Goal: Transaction & Acquisition: Purchase product/service

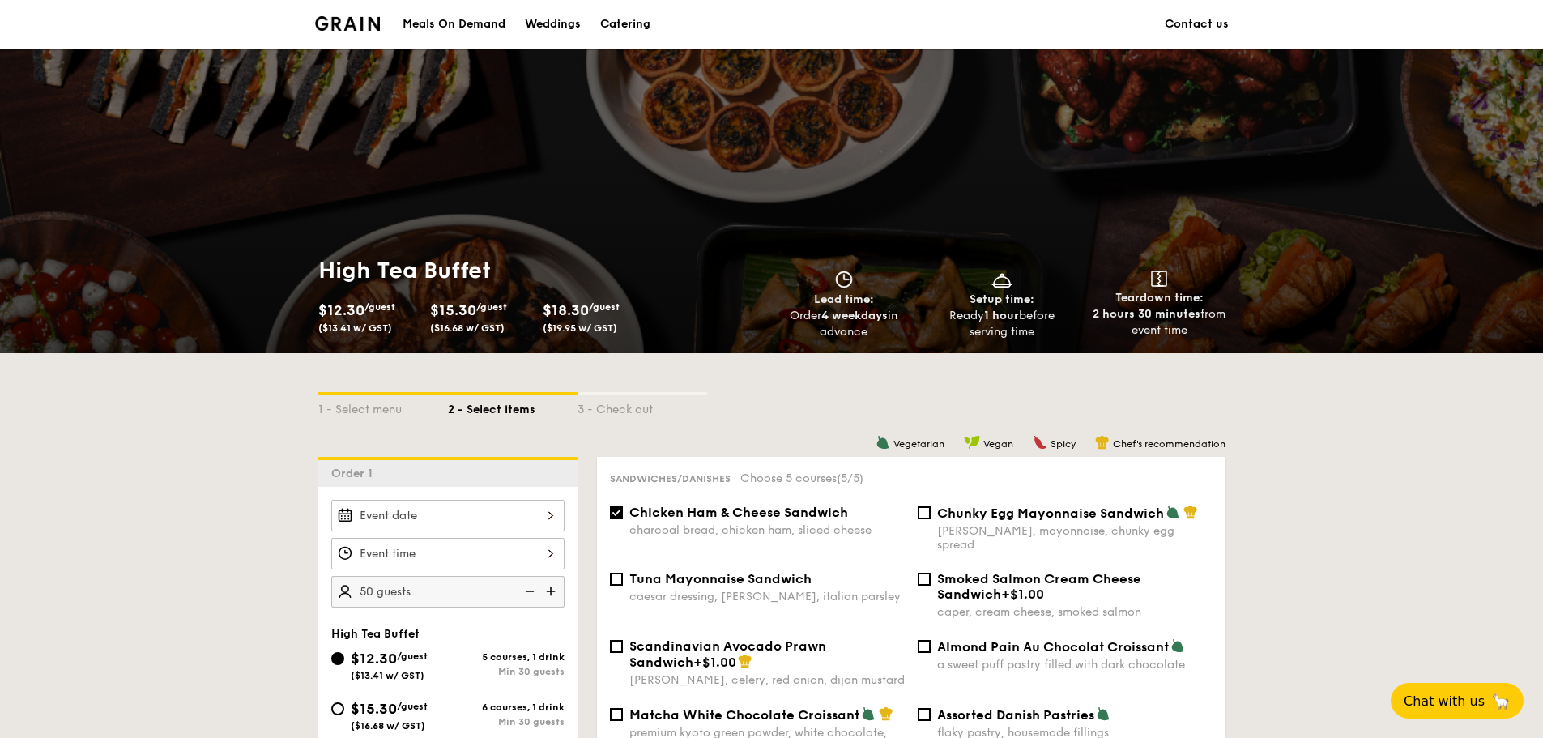
click at [477, 32] on div "Meals On Demand" at bounding box center [454, 24] width 103 height 49
click at [452, 20] on div "Meals On Demand" at bounding box center [454, 24] width 103 height 49
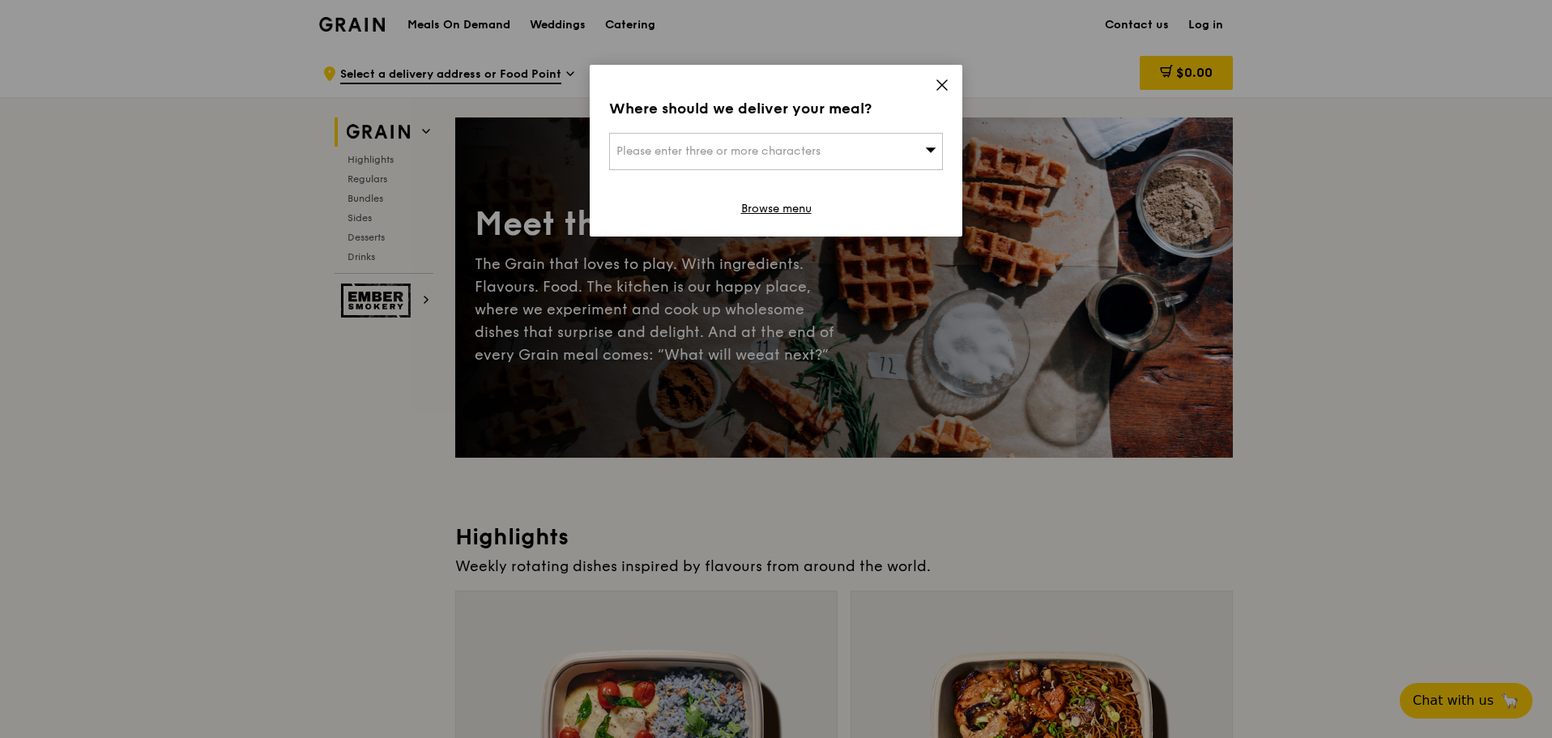
click at [921, 147] on div "Please enter three or more characters" at bounding box center [776, 151] width 334 height 37
click at [921, 147] on input "search" at bounding box center [776, 152] width 332 height 36
click at [954, 85] on div "Where should we deliver your meal? Please enter three or more characters Please…" at bounding box center [776, 151] width 373 height 172
click at [944, 85] on icon at bounding box center [942, 85] width 15 height 15
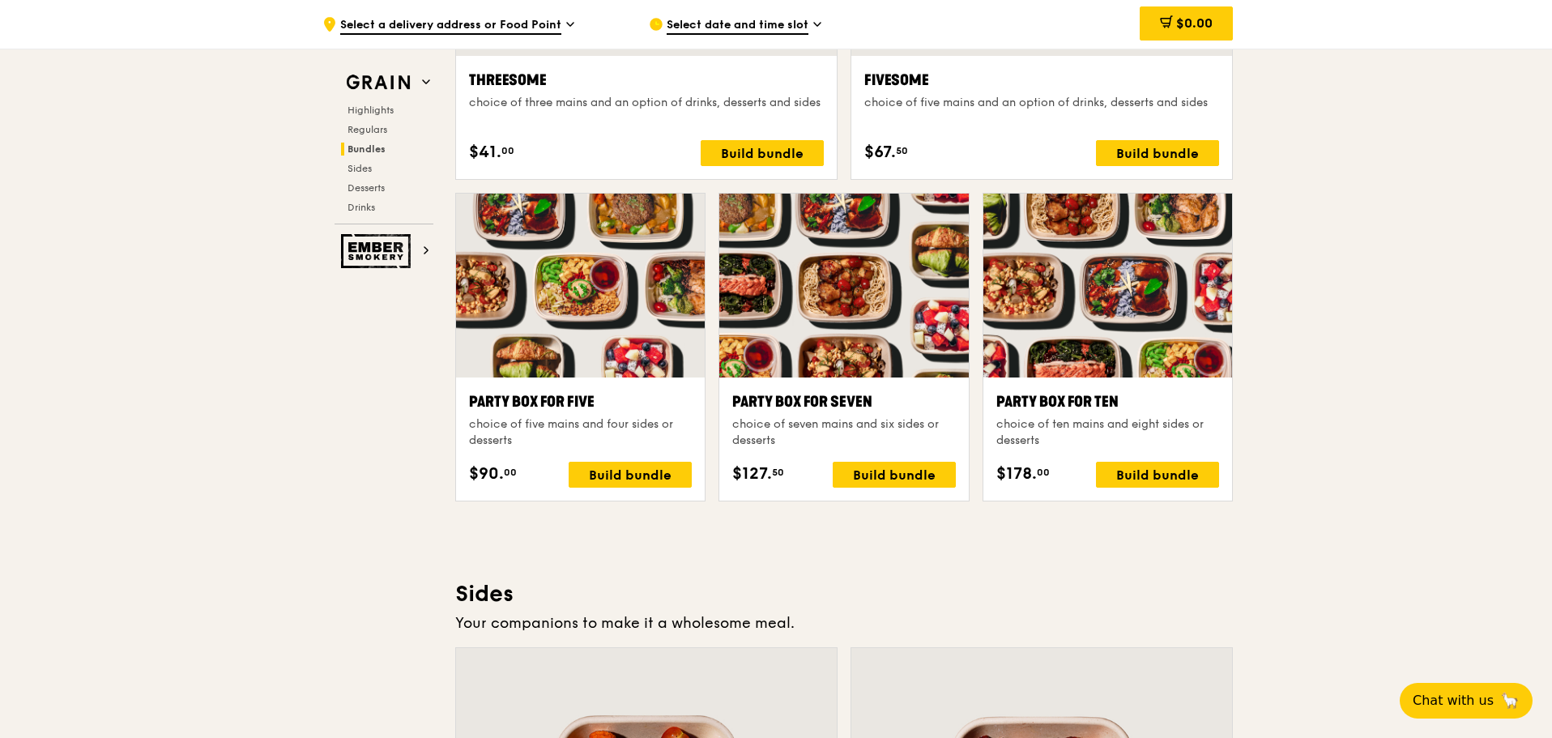
scroll to position [3402, 0]
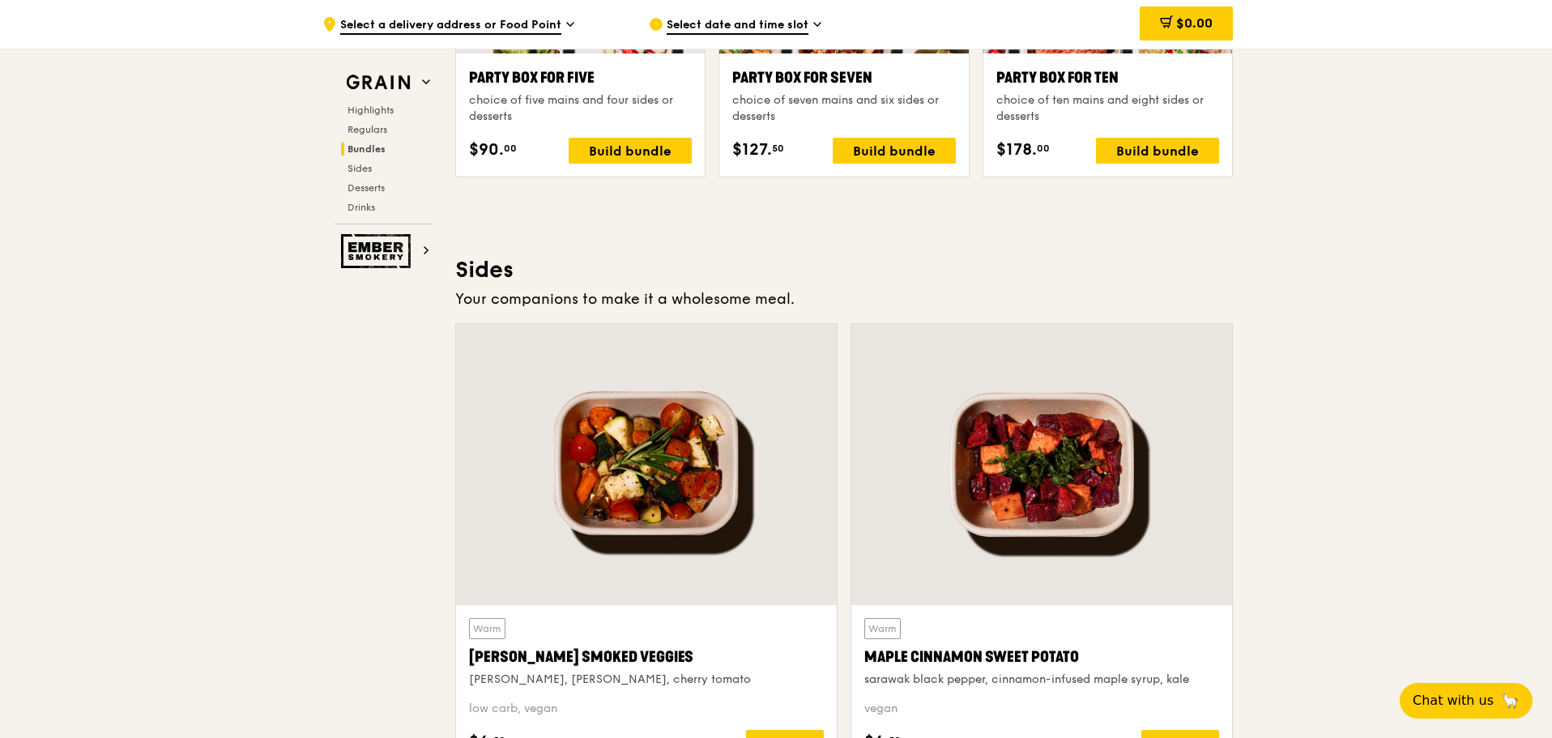
click at [1465, 369] on div ".cls-1 { fill: none; stroke: #fff; stroke-linecap: round; stroke-linejoin: roun…" at bounding box center [776, 58] width 1552 height 6823
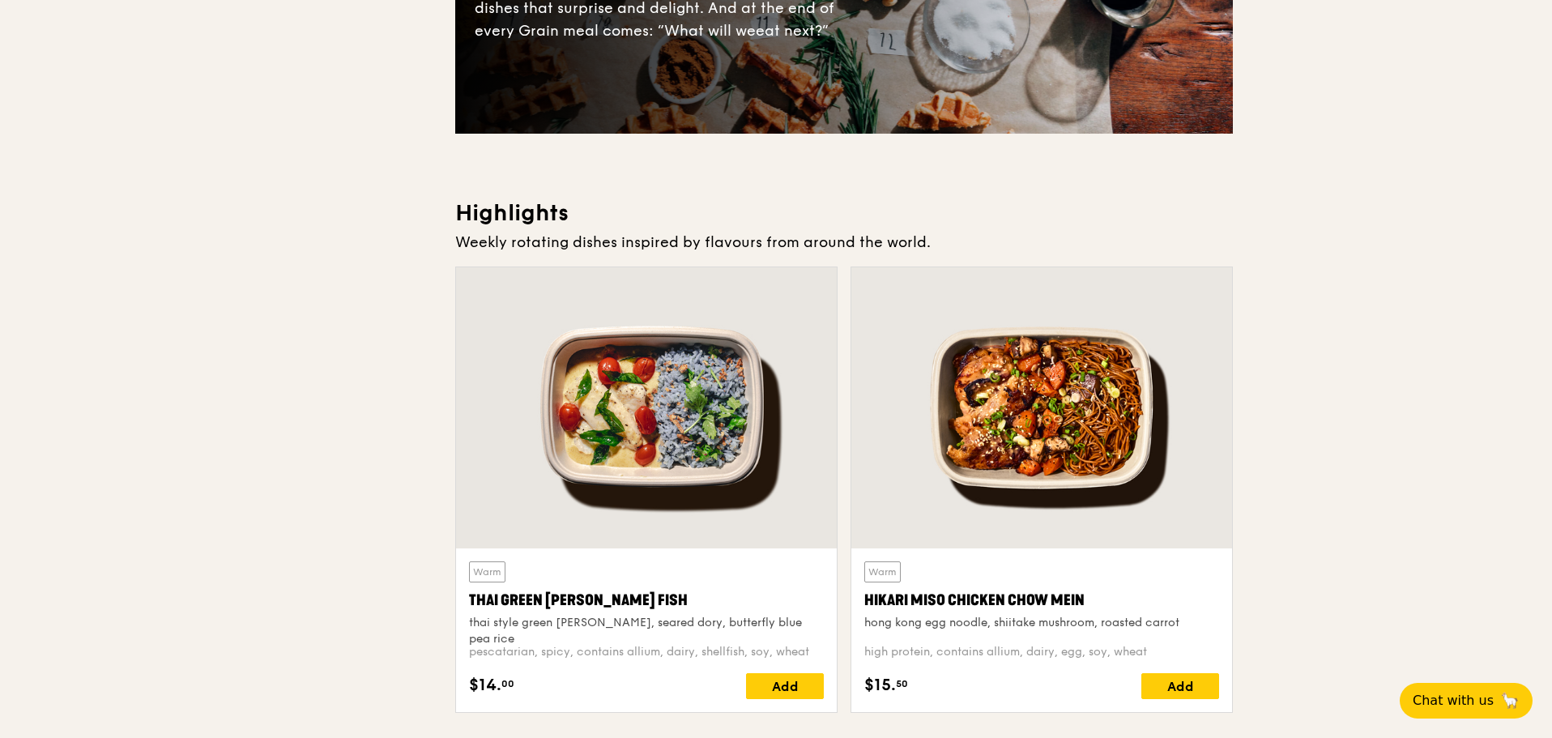
scroll to position [0, 0]
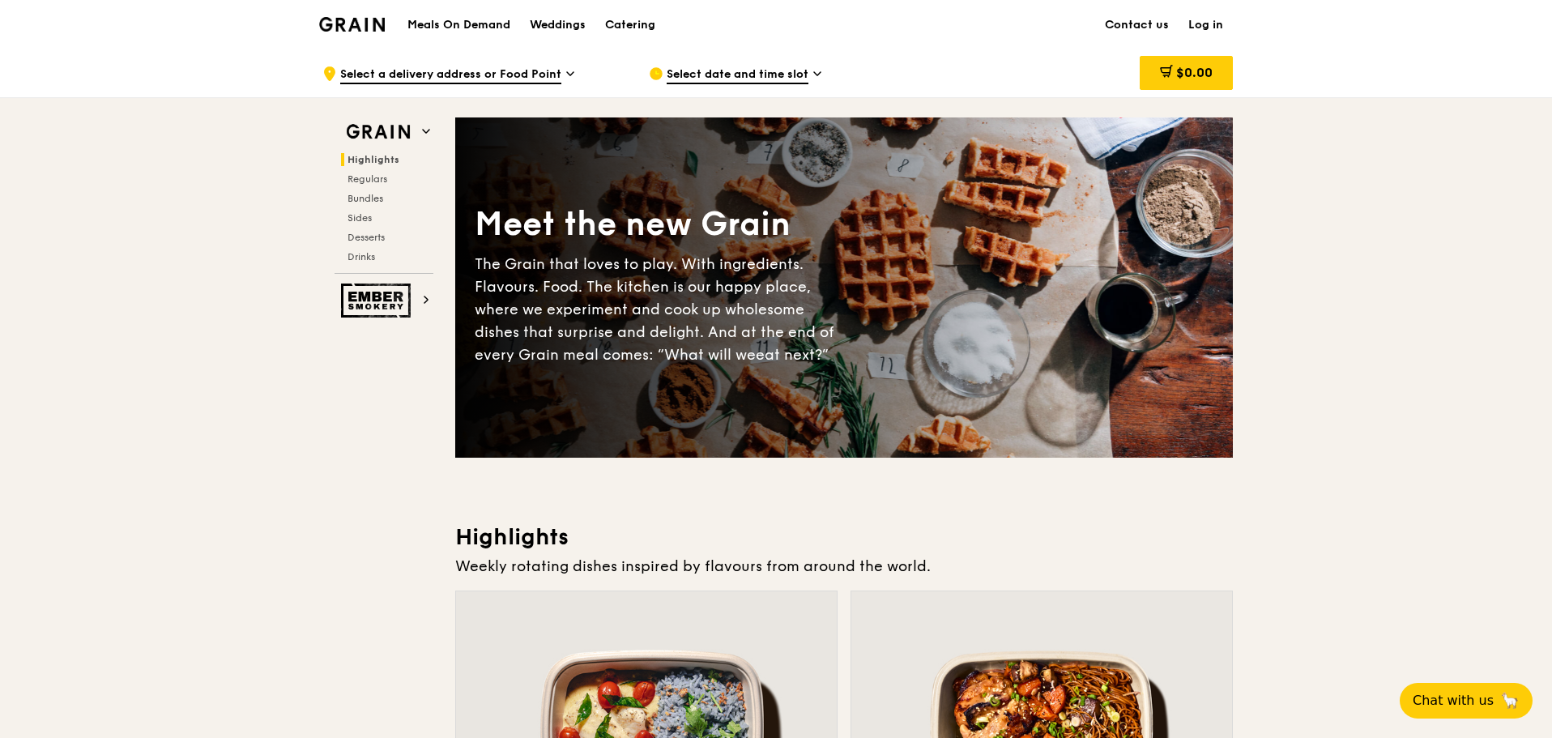
click at [496, 57] on div ".cls-1 { fill: none; stroke: #fff; stroke-linecap: round; stroke-linejoin: roun…" at bounding box center [472, 73] width 300 height 49
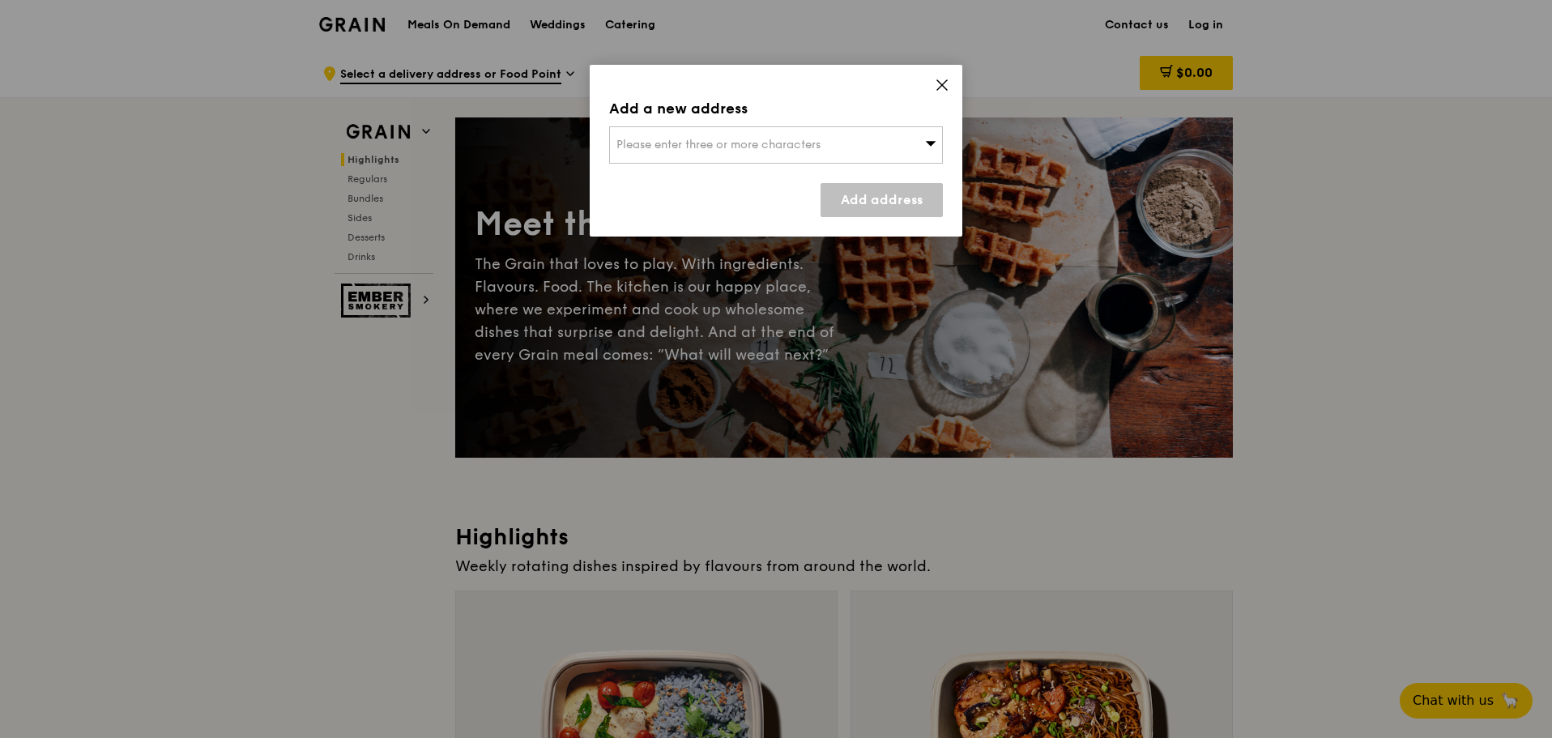
click at [808, 159] on div "Please enter three or more characters" at bounding box center [776, 144] width 334 height 37
click at [808, 159] on input "search" at bounding box center [776, 145] width 332 height 36
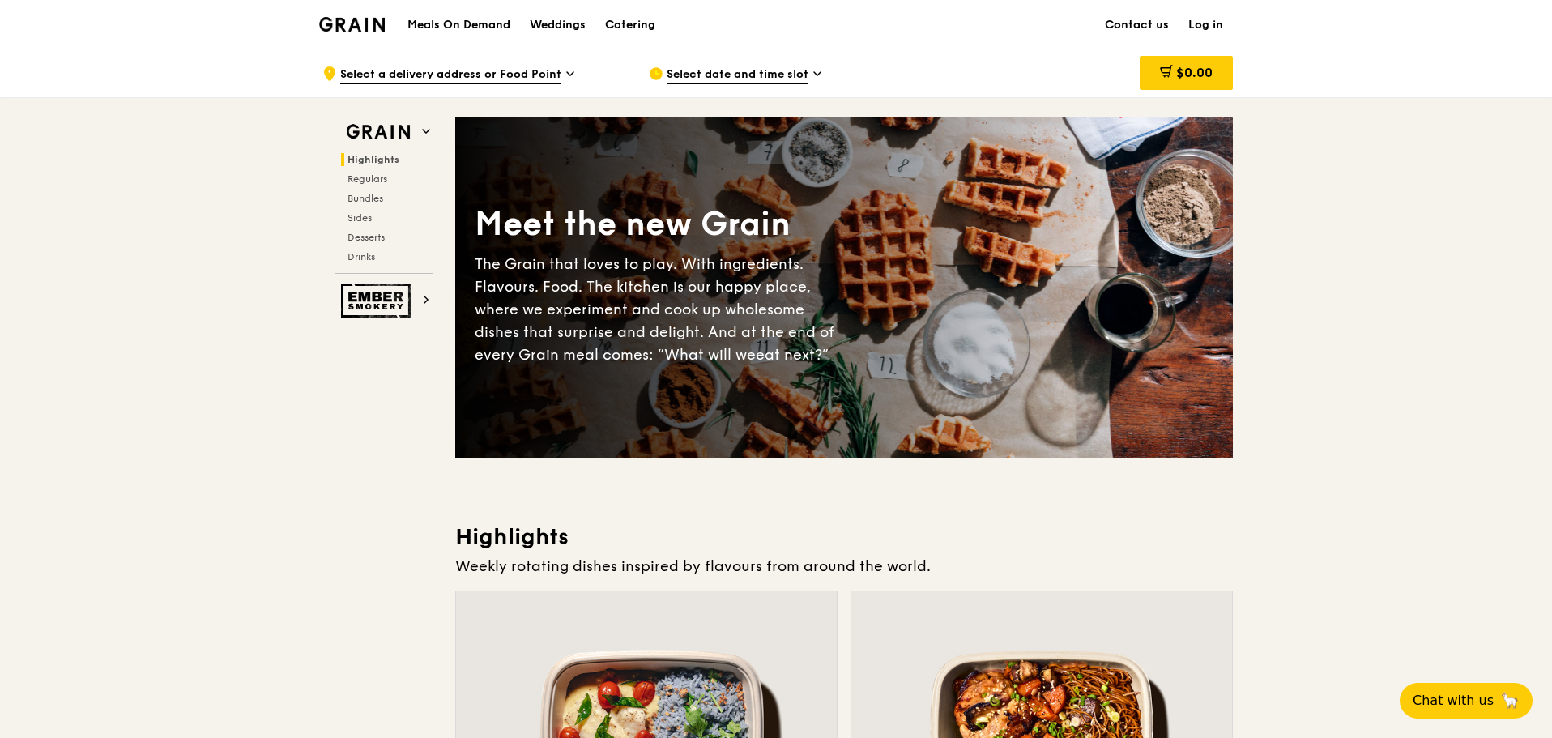
click at [378, 183] on span "Regulars" at bounding box center [367, 178] width 40 height 11
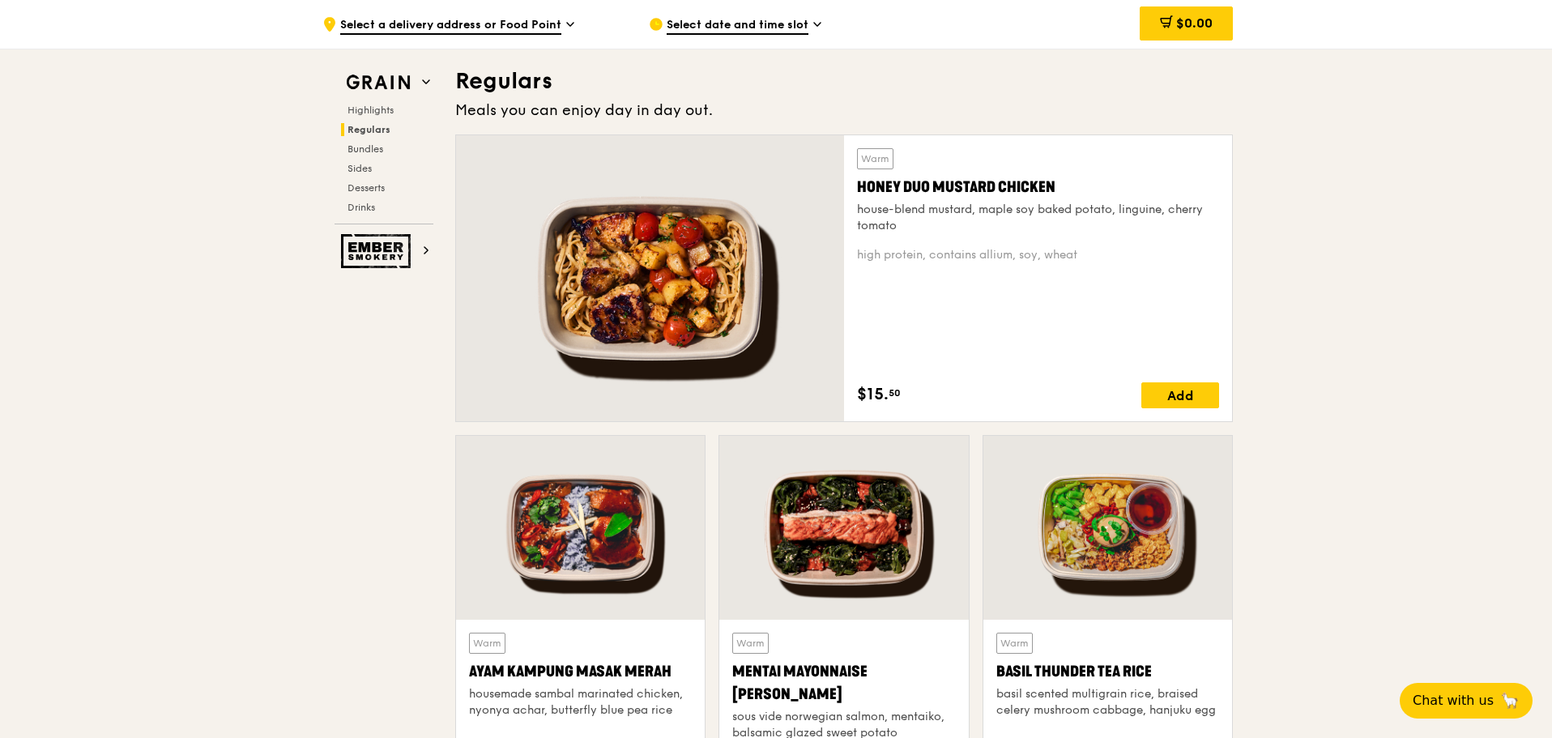
scroll to position [1050, 0]
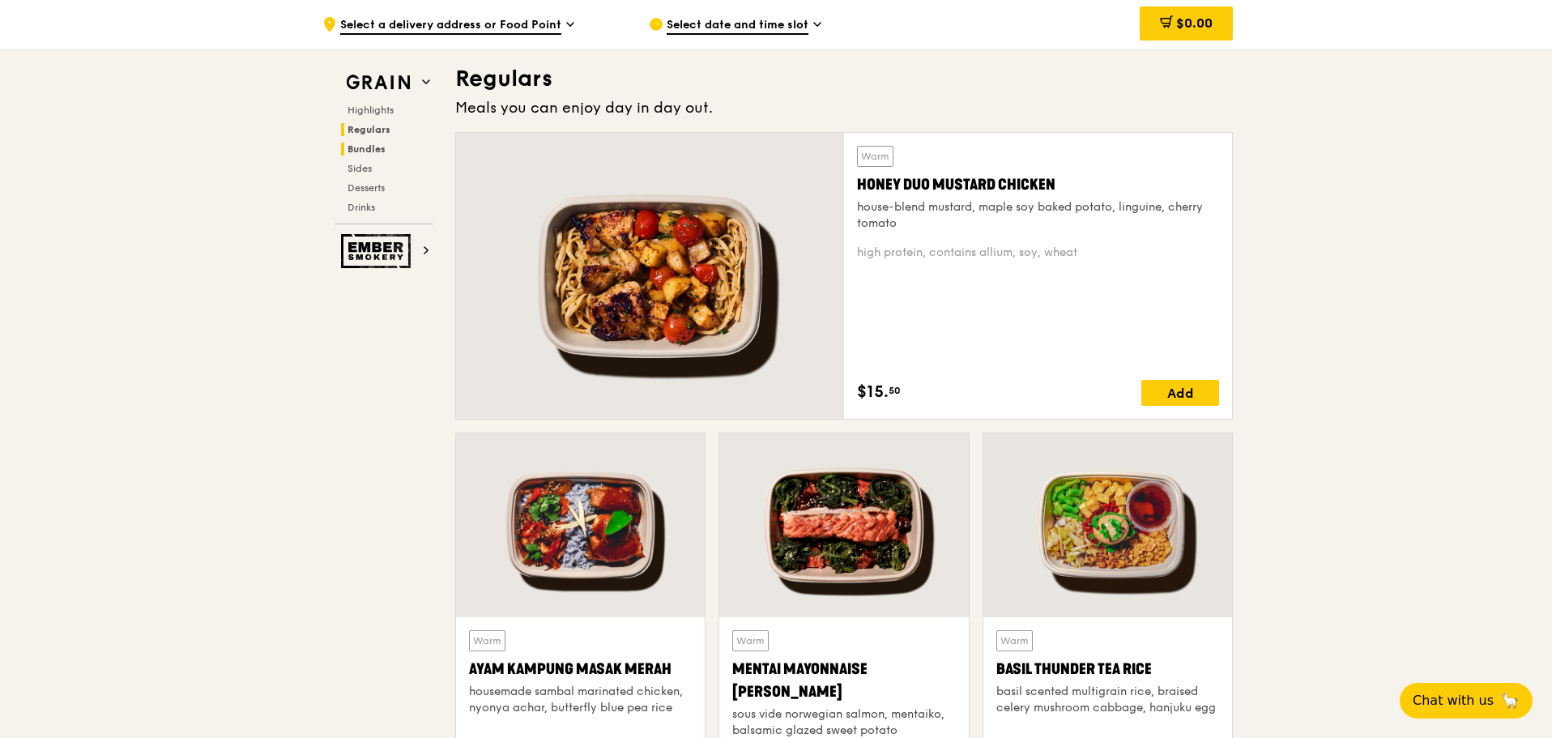
click at [369, 151] on span "Bundles" at bounding box center [366, 148] width 38 height 11
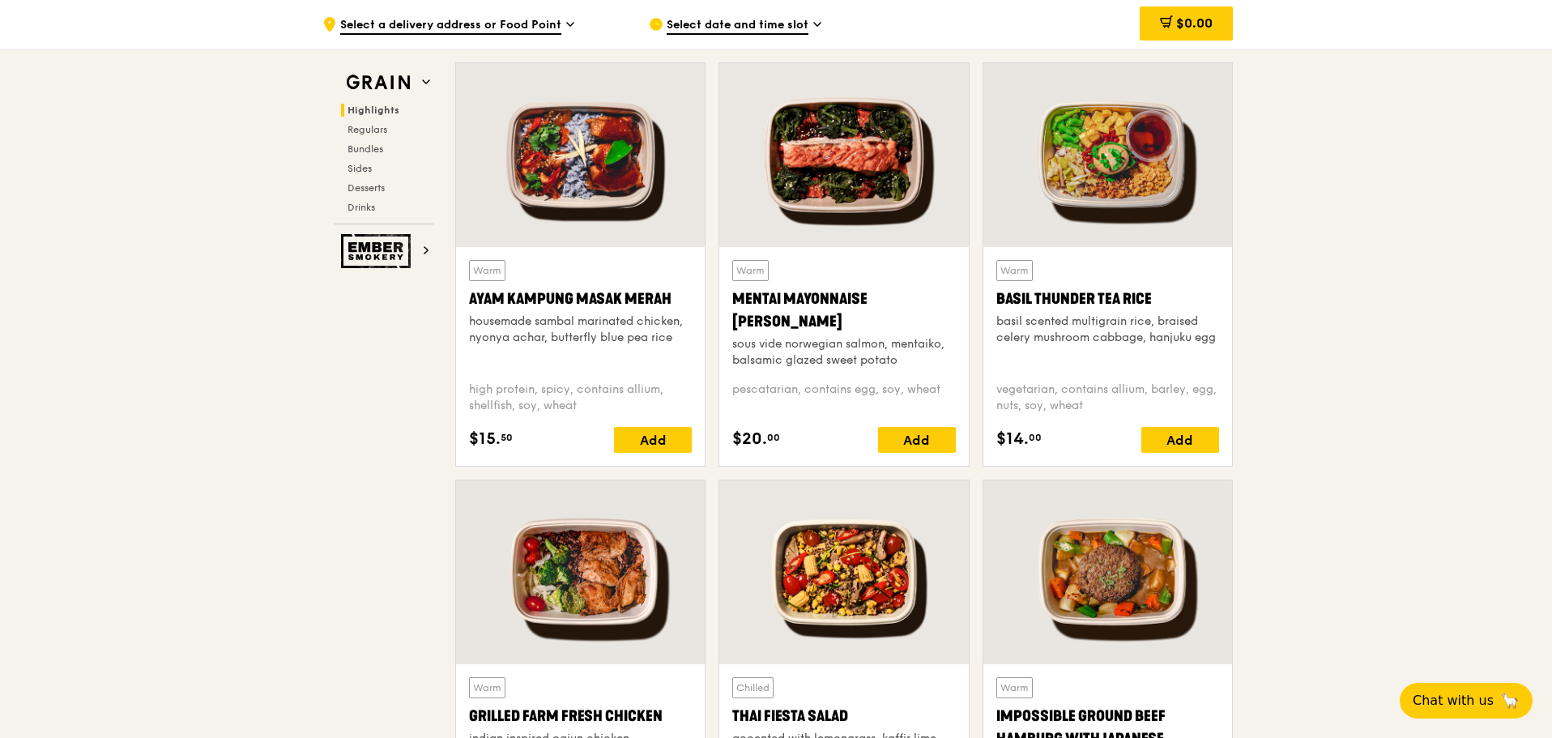
scroll to position [380, 0]
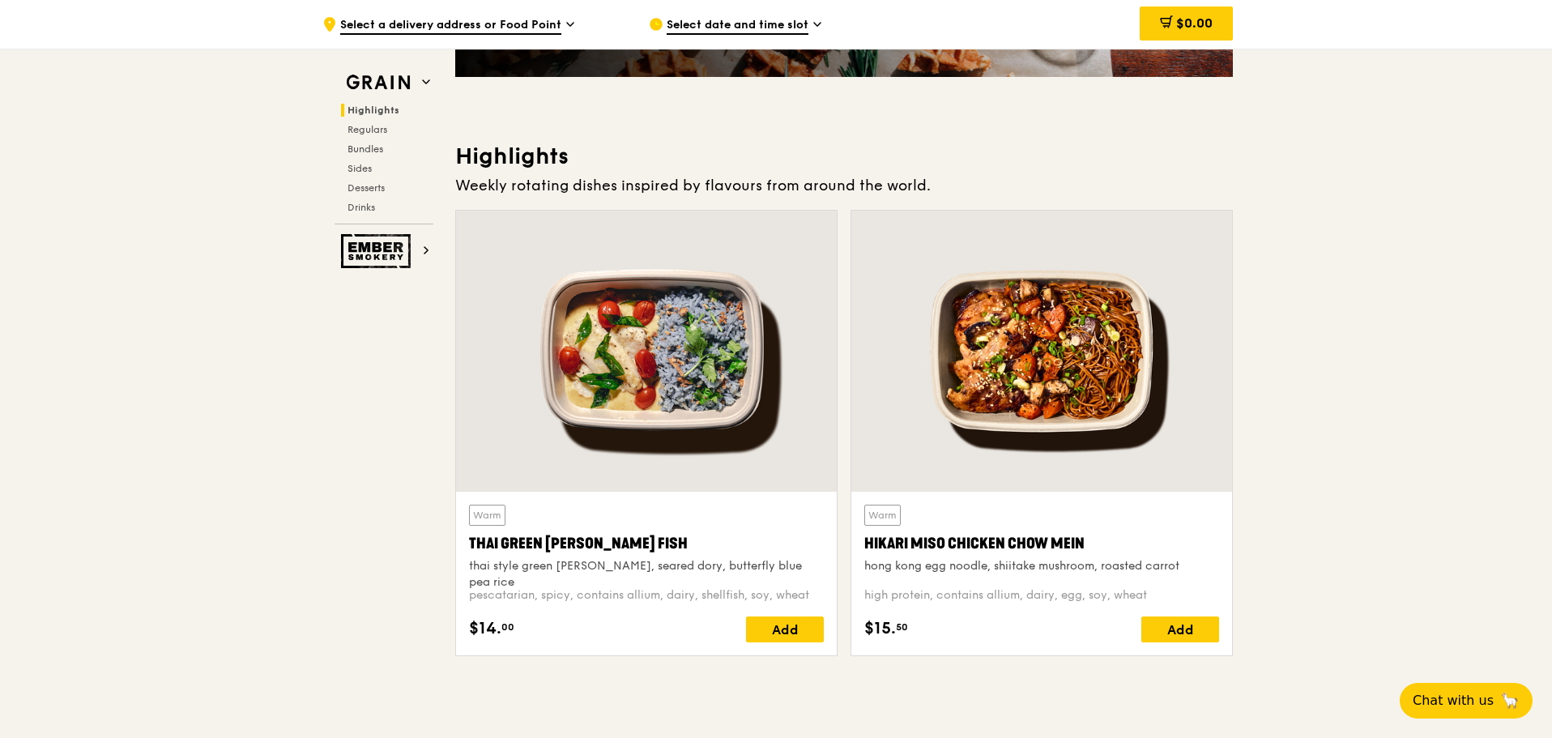
drag, startPoint x: 1337, startPoint y: 391, endPoint x: 1312, endPoint y: 110, distance: 282.2
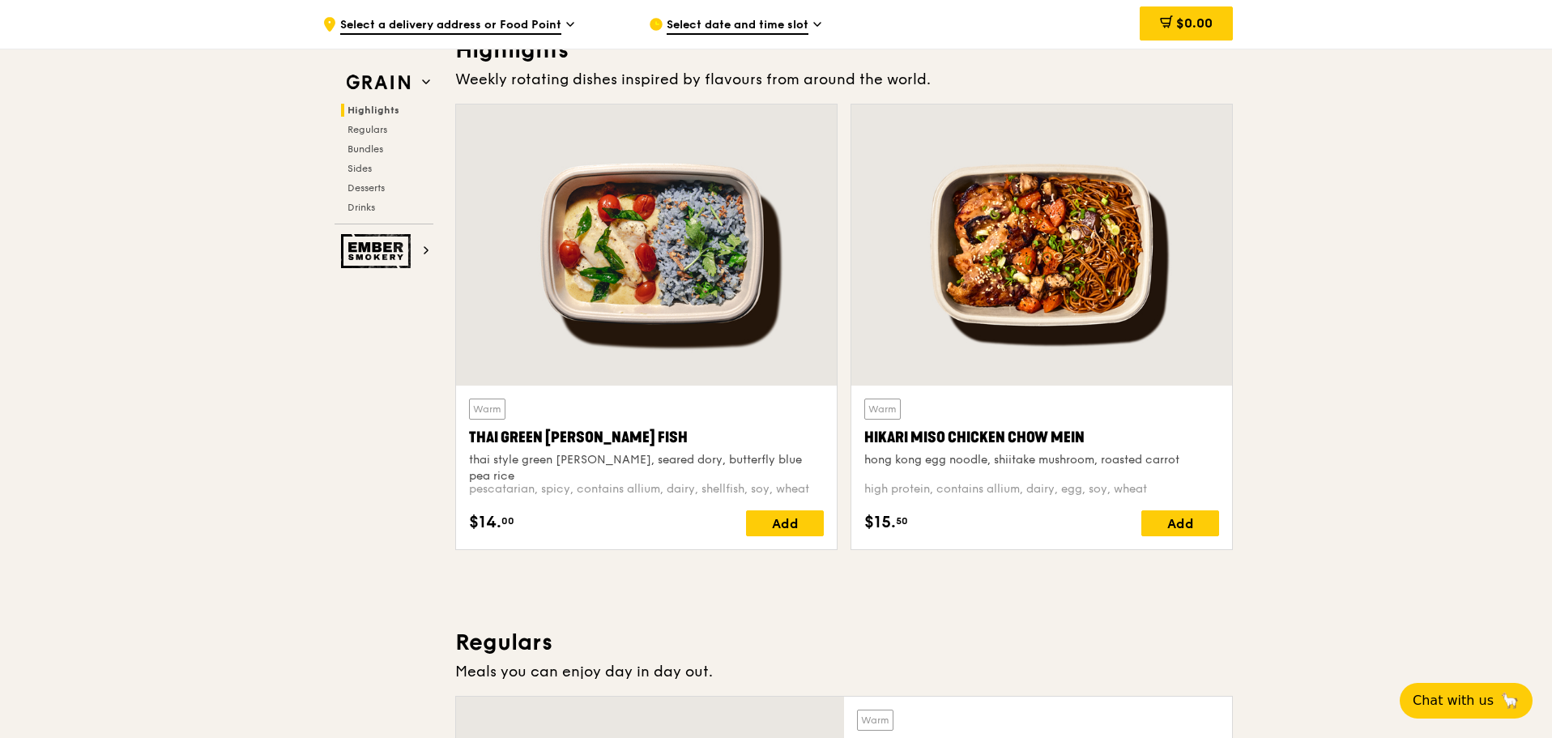
scroll to position [810, 0]
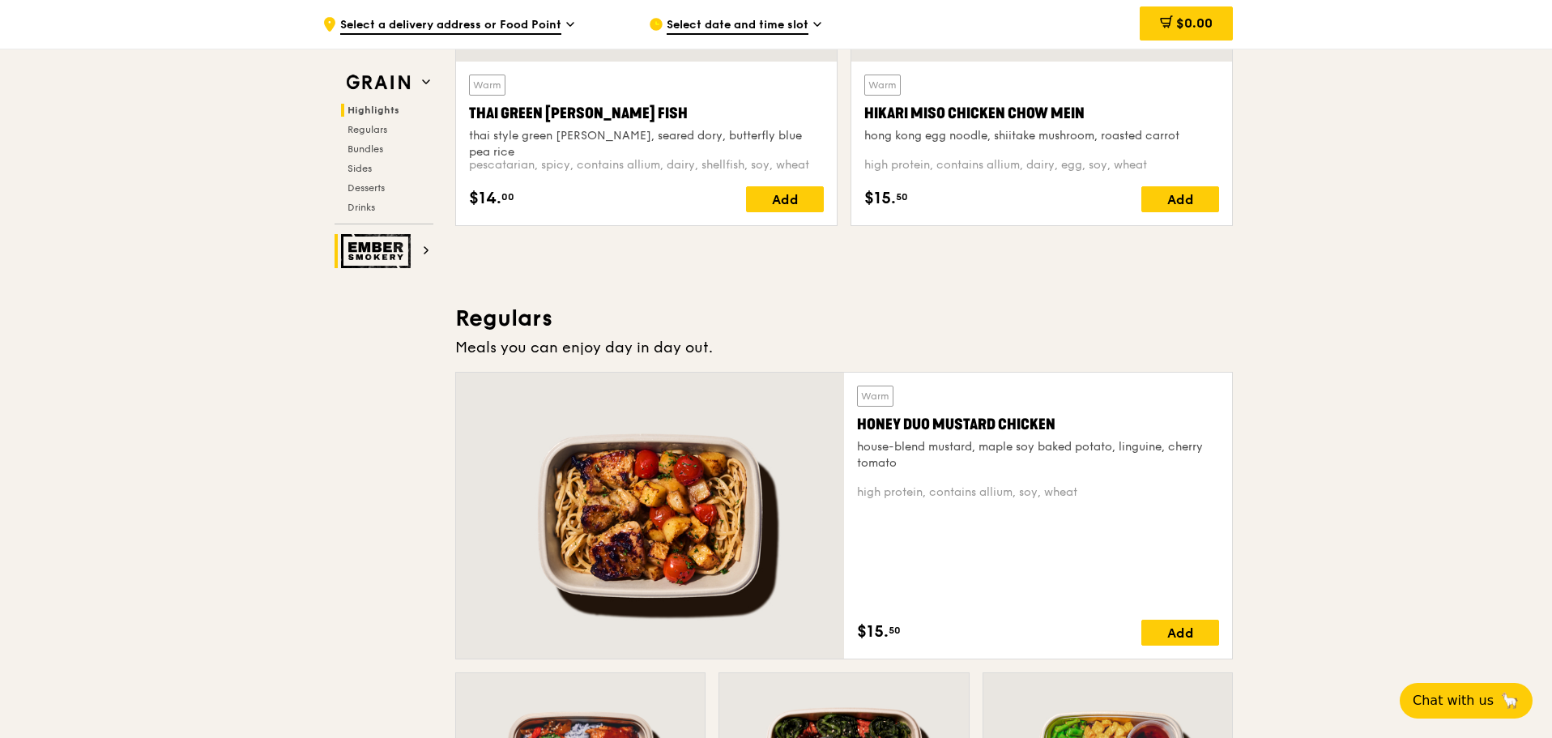
click at [424, 253] on icon at bounding box center [425, 250] width 3 height 6
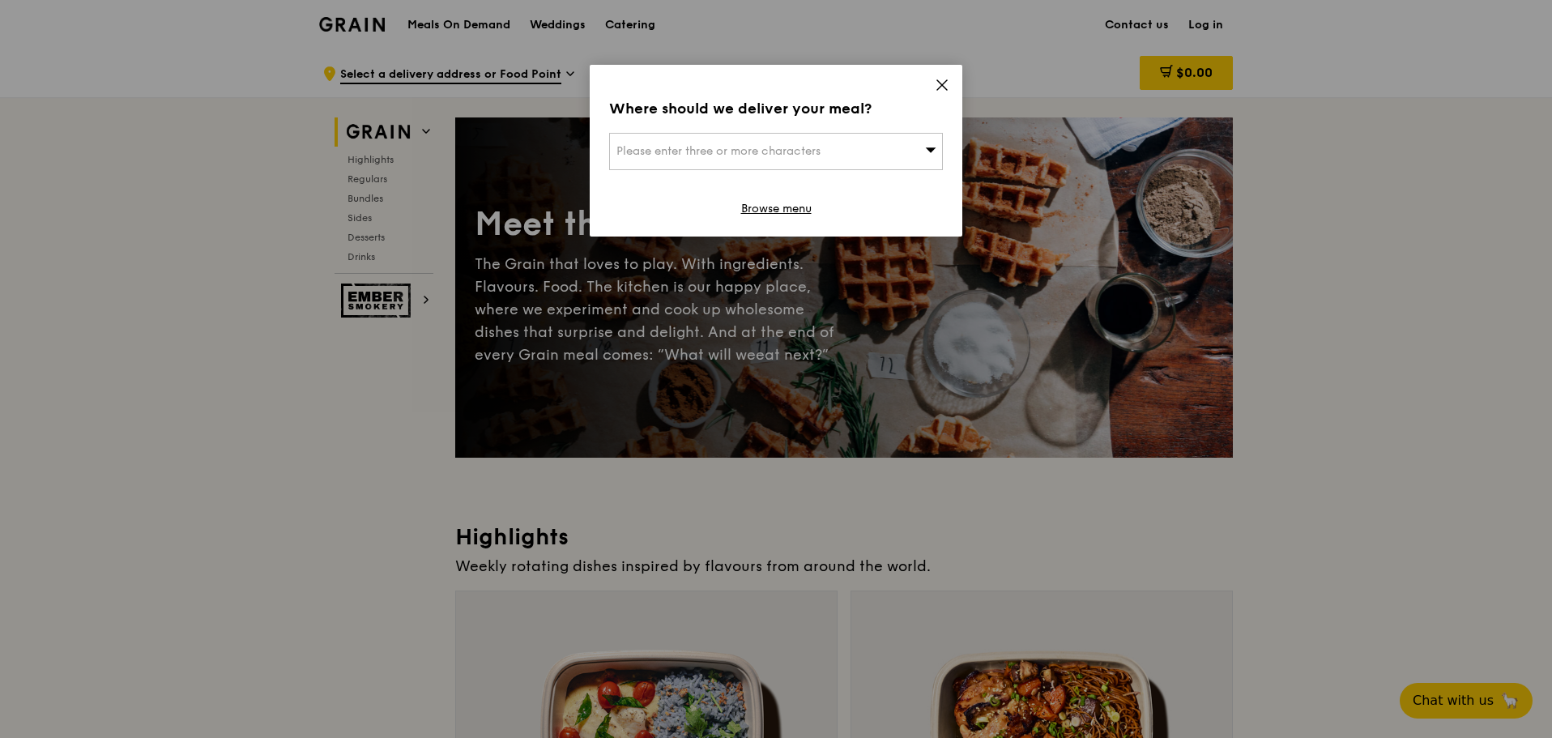
click at [897, 147] on div "Please enter three or more characters" at bounding box center [776, 151] width 334 height 37
drag, startPoint x: 0, startPoint y: 0, endPoint x: 888, endPoint y: 151, distance: 900.5
click at [897, 147] on input "search" at bounding box center [776, 152] width 332 height 36
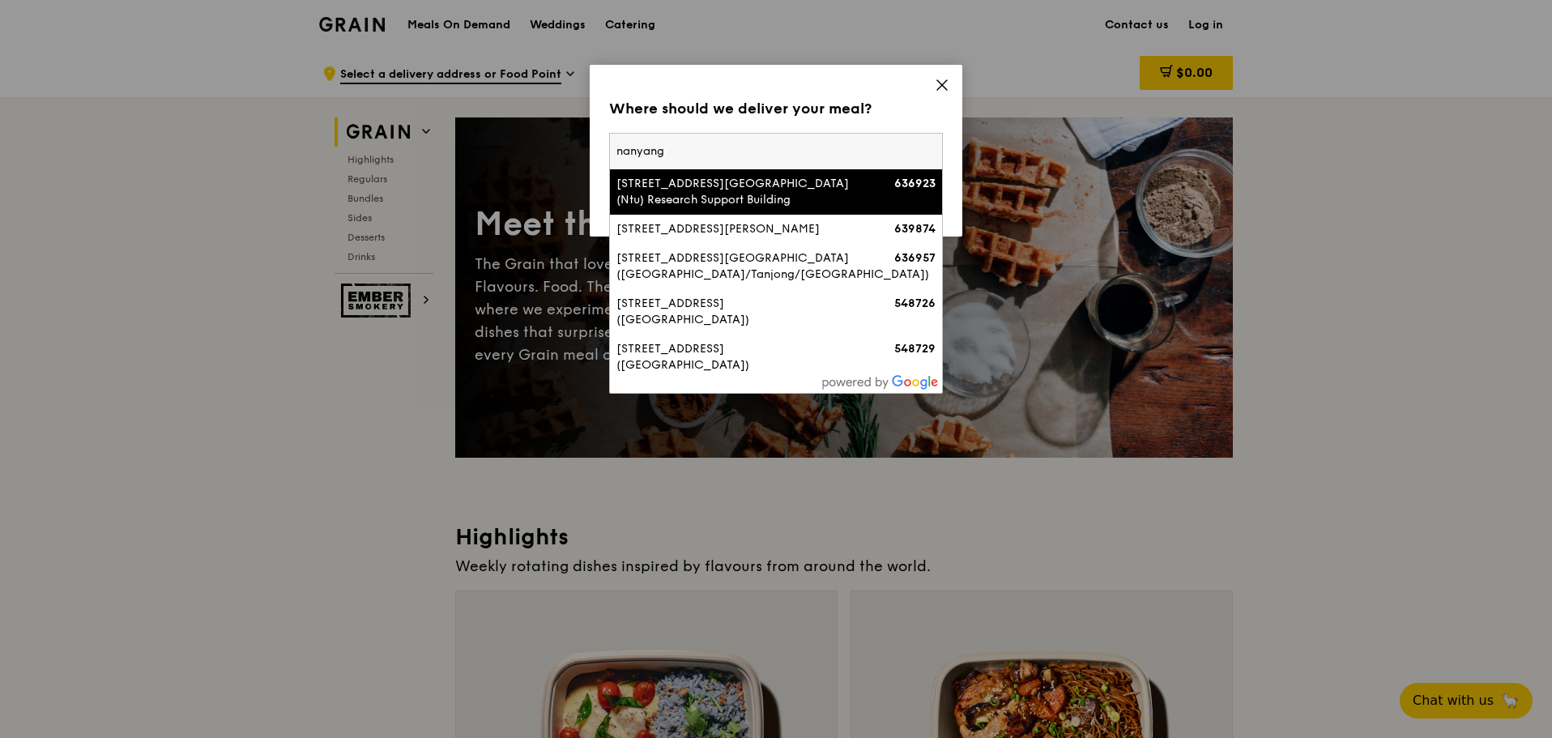
click at [812, 150] on input "nanyang" at bounding box center [776, 152] width 332 height 36
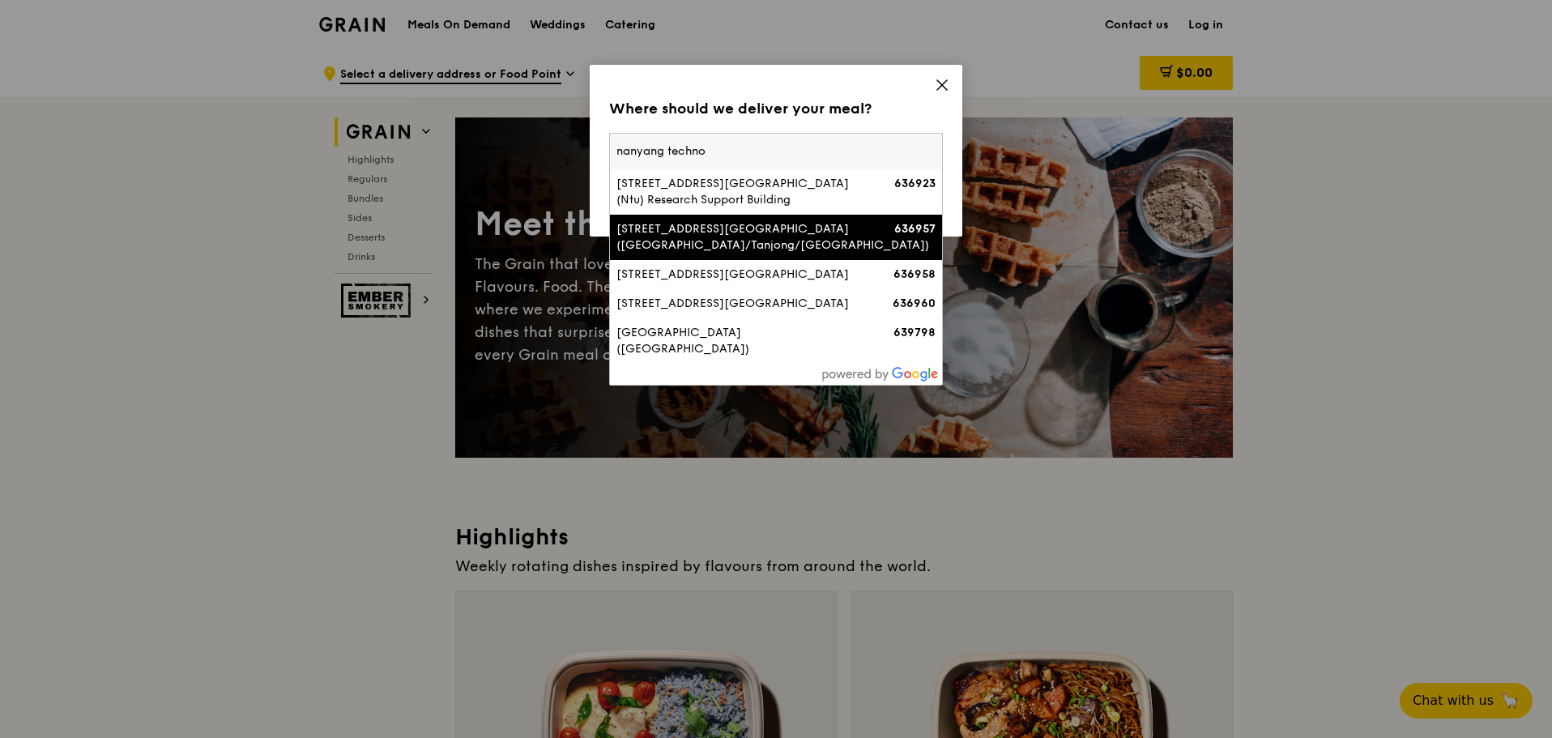
type input "nanyang techno"
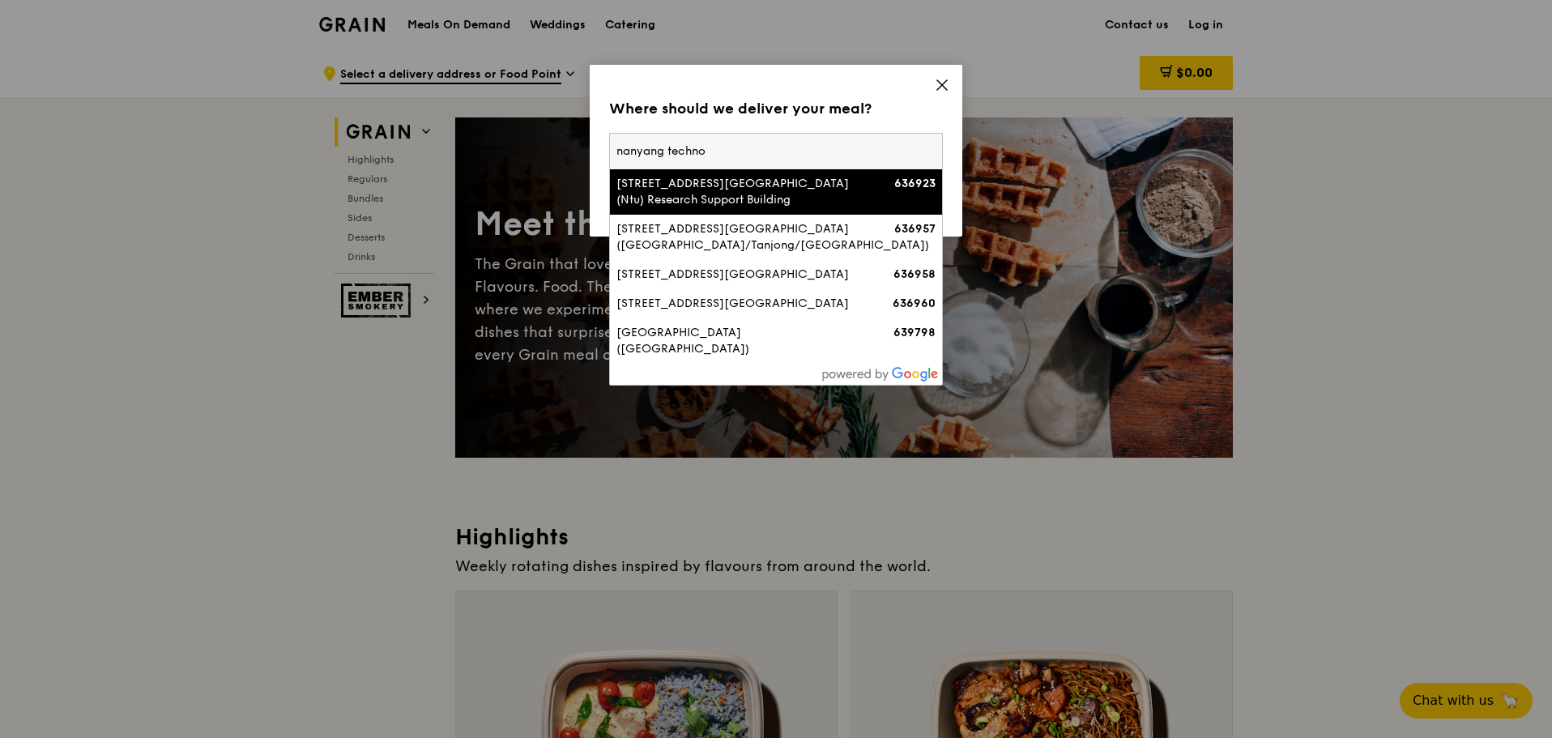
drag, startPoint x: 703, startPoint y: 150, endPoint x: 574, endPoint y: 131, distance: 130.1
click at [574, 131] on div "Where should we deliver your meal? Please enter three or more characters [GEOGR…" at bounding box center [776, 369] width 1552 height 738
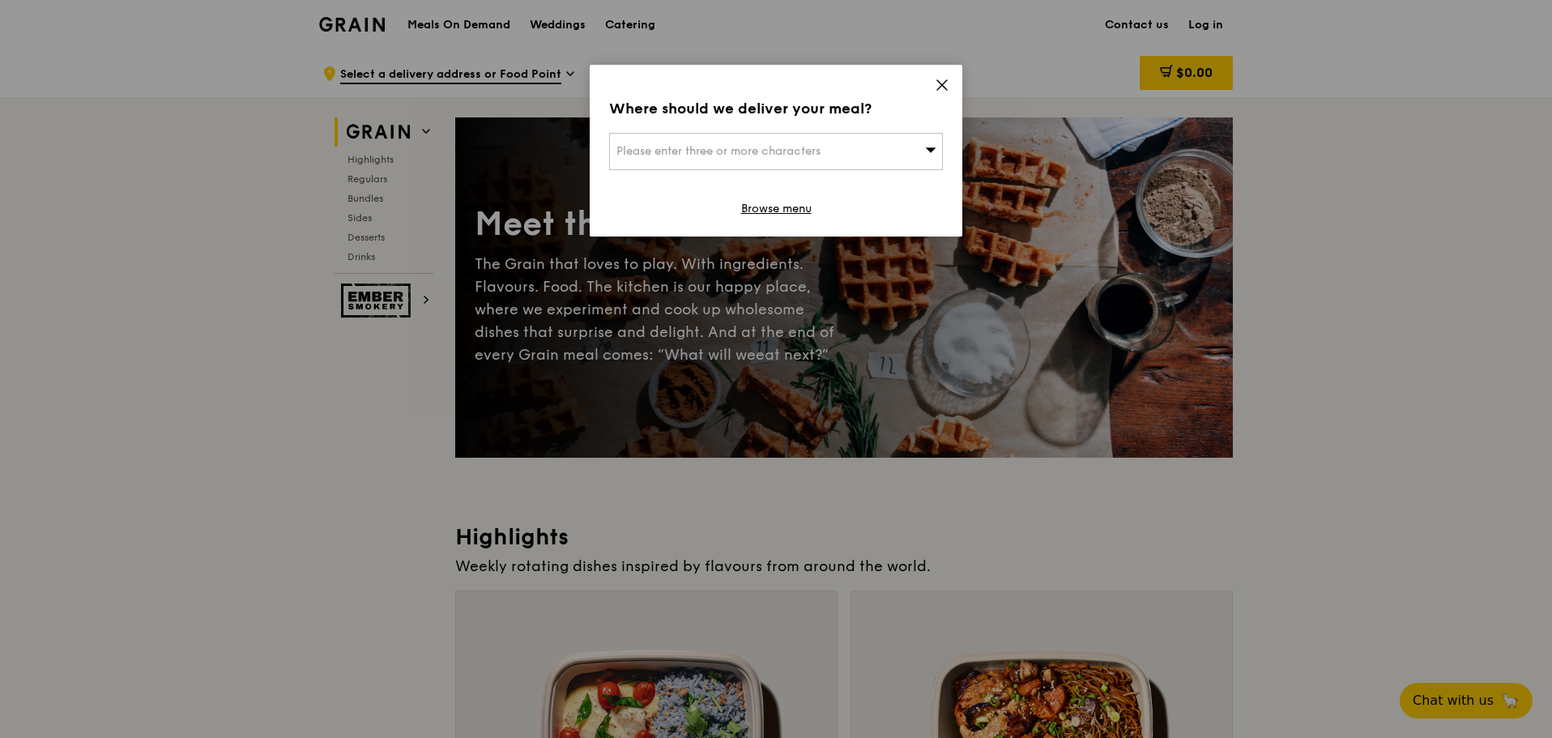
click at [662, 159] on div "Please enter three or more characters" at bounding box center [776, 151] width 334 height 37
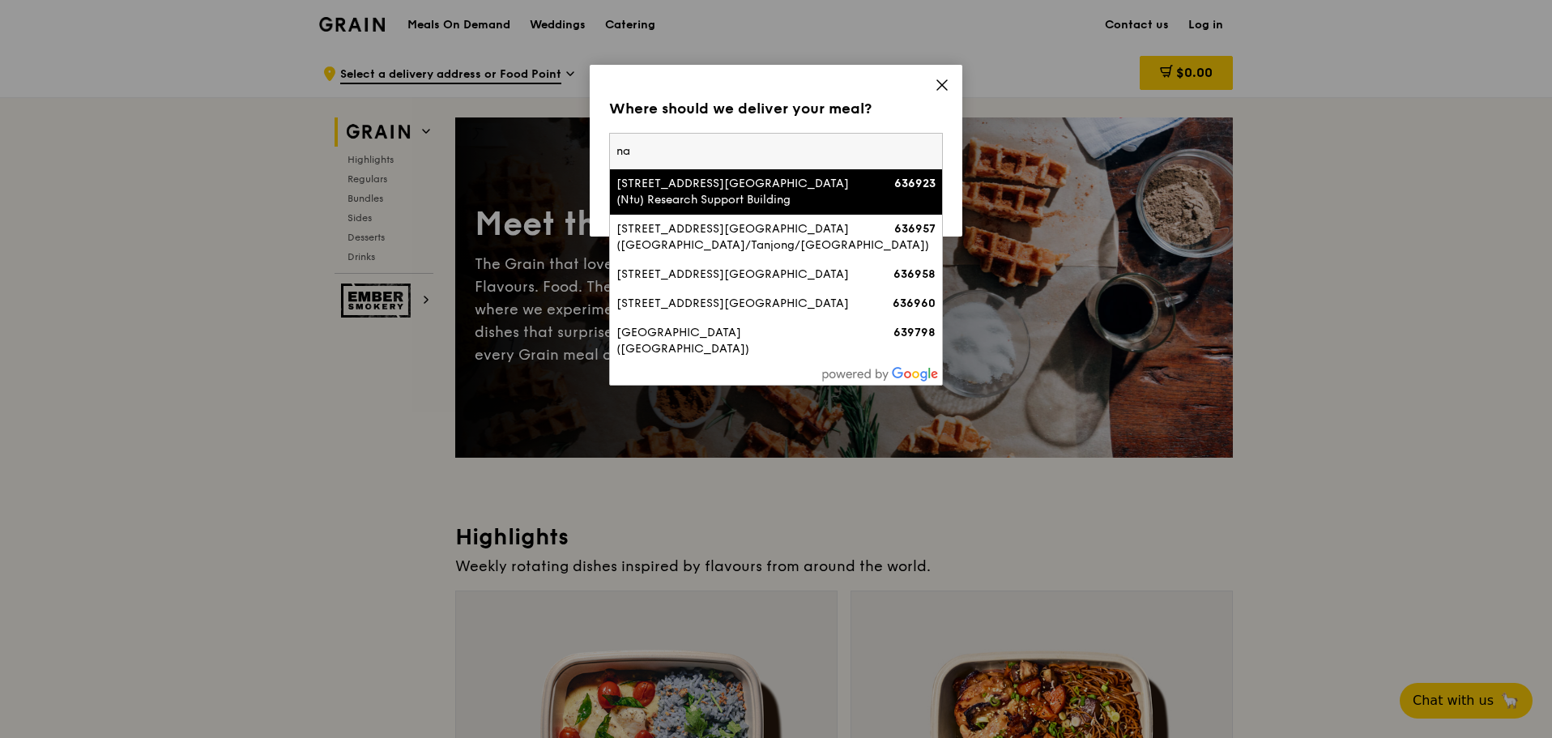
type input "n"
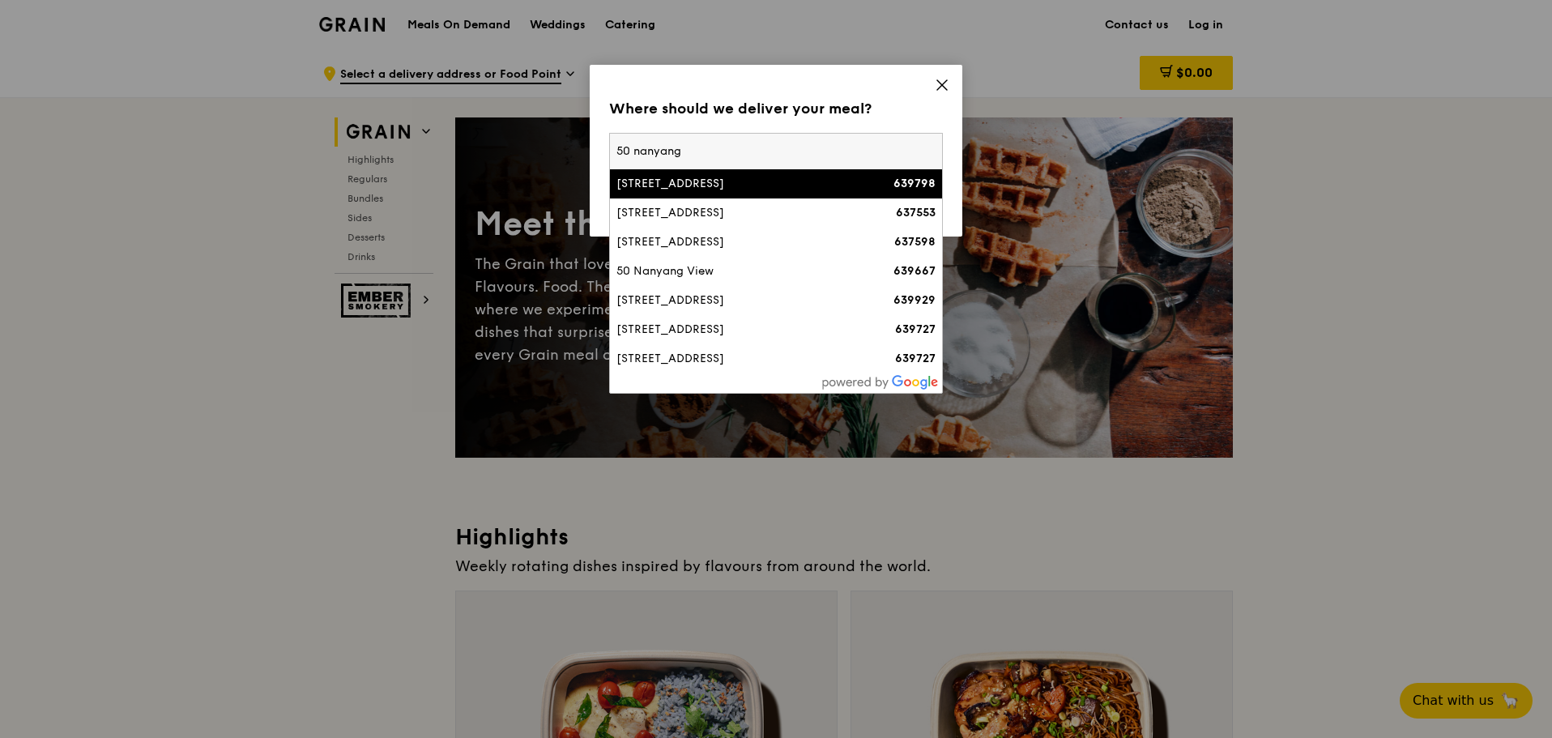
type input "50 nanyang"
click at [770, 187] on div "[STREET_ADDRESS]" at bounding box center [736, 184] width 240 height 16
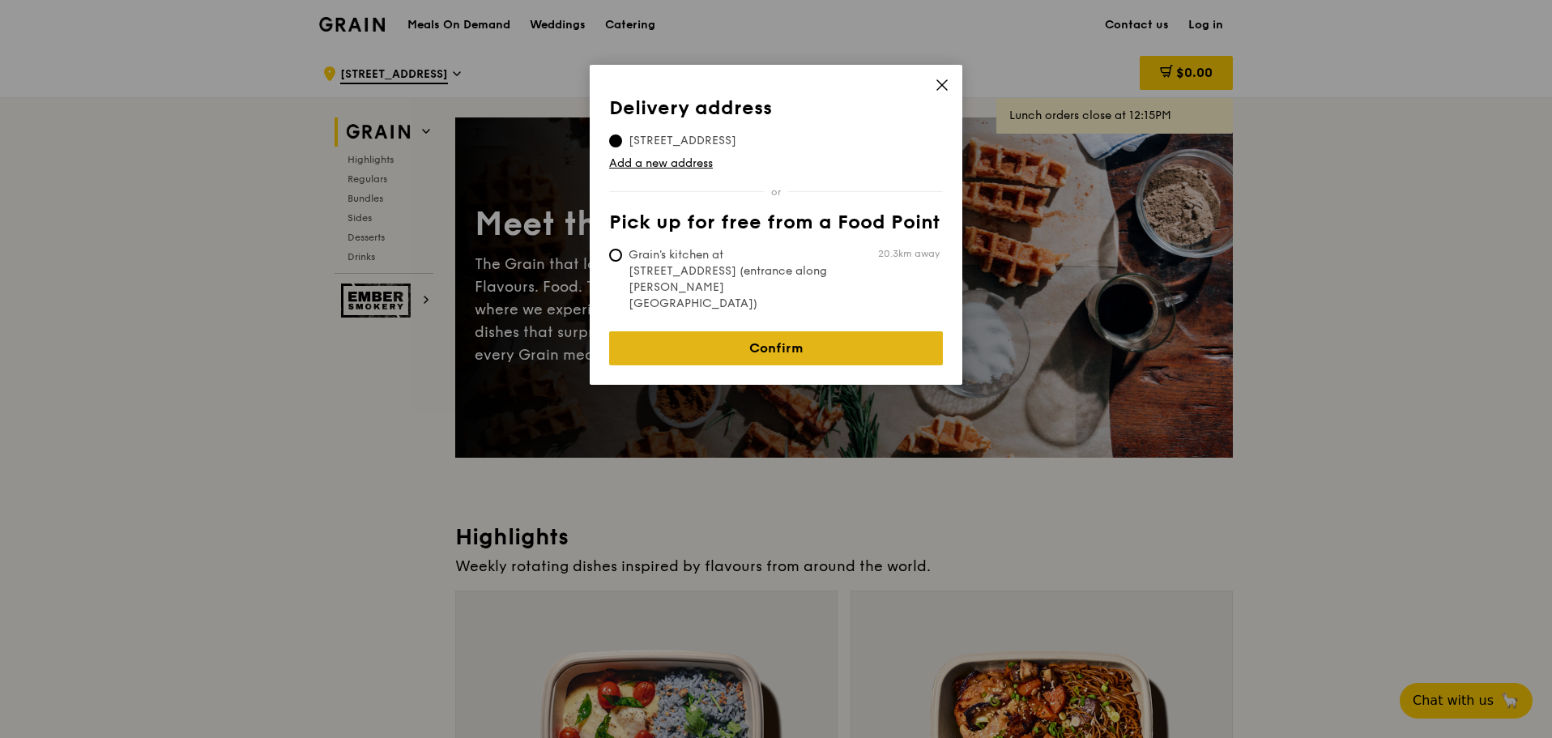
click at [744, 331] on link "Confirm" at bounding box center [776, 348] width 334 height 34
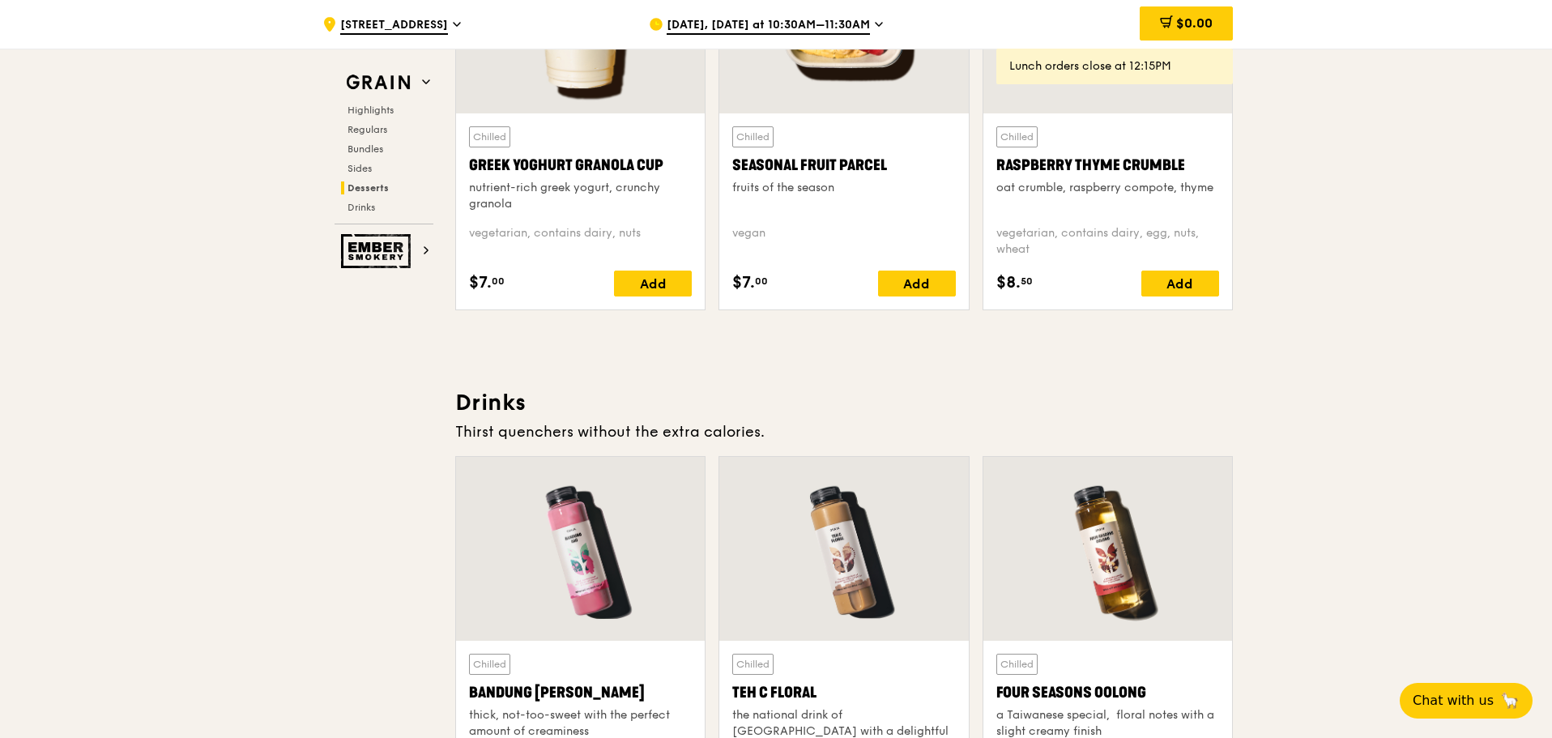
scroll to position [5670, 0]
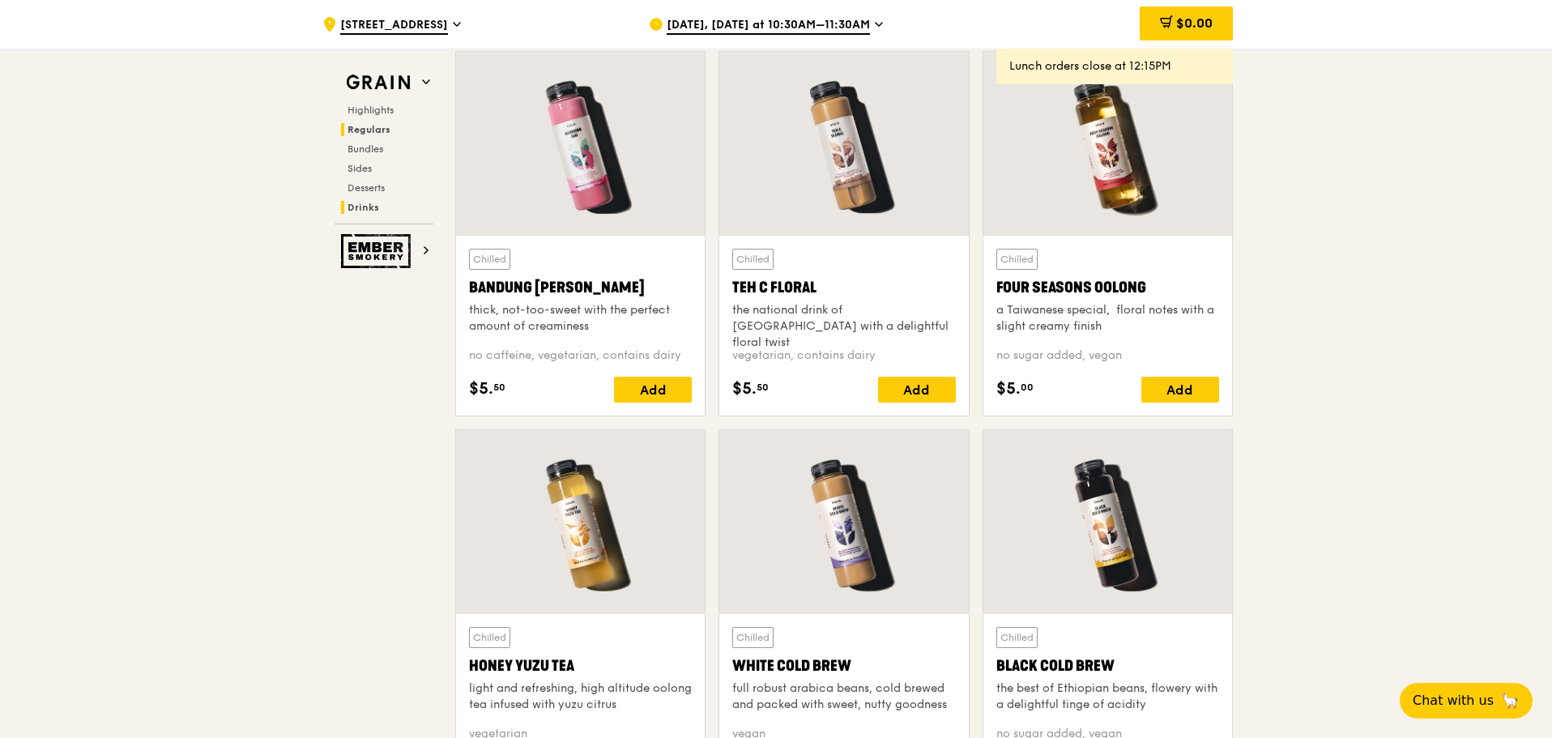
click at [390, 126] on h2 "Regulars" at bounding box center [387, 129] width 92 height 13
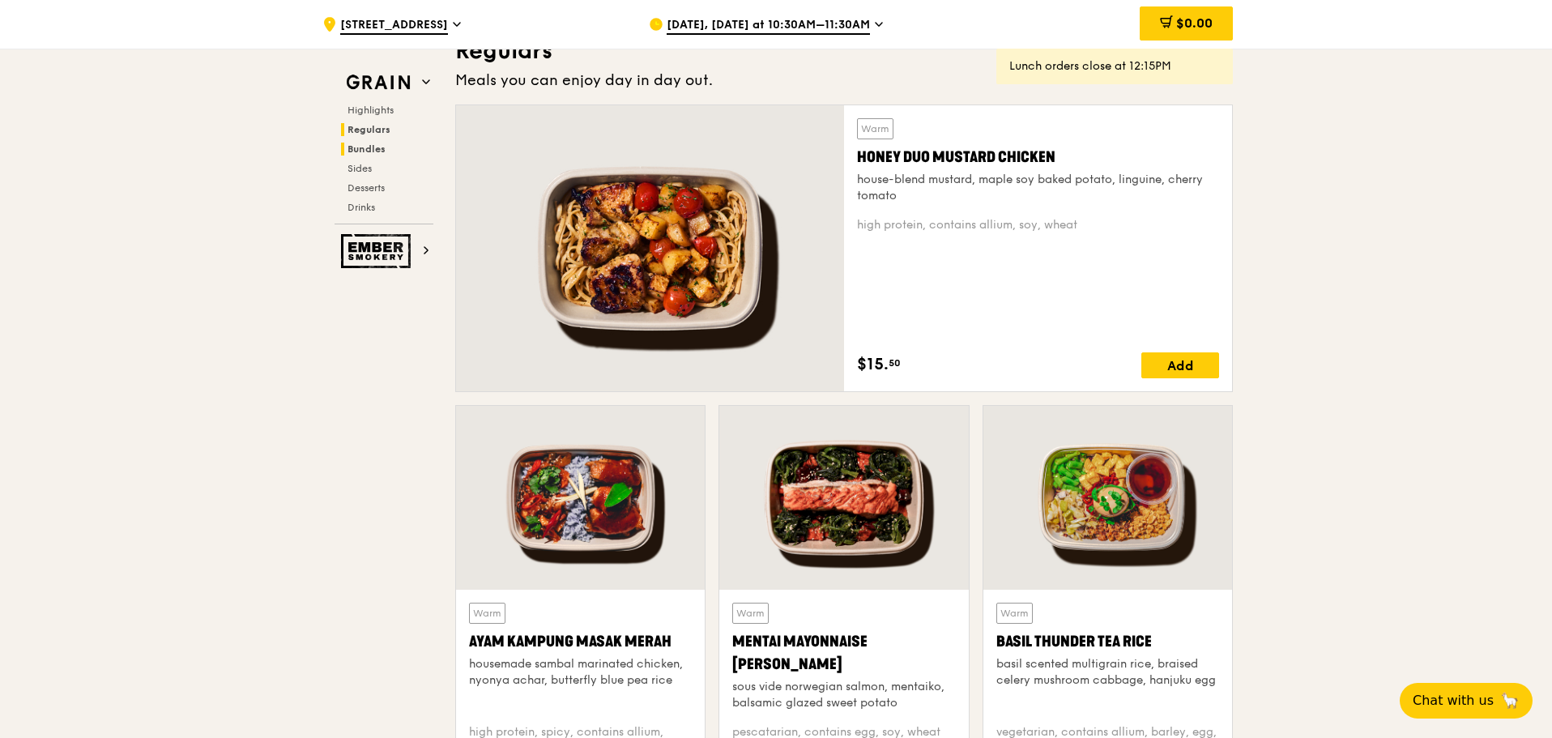
scroll to position [1049, 0]
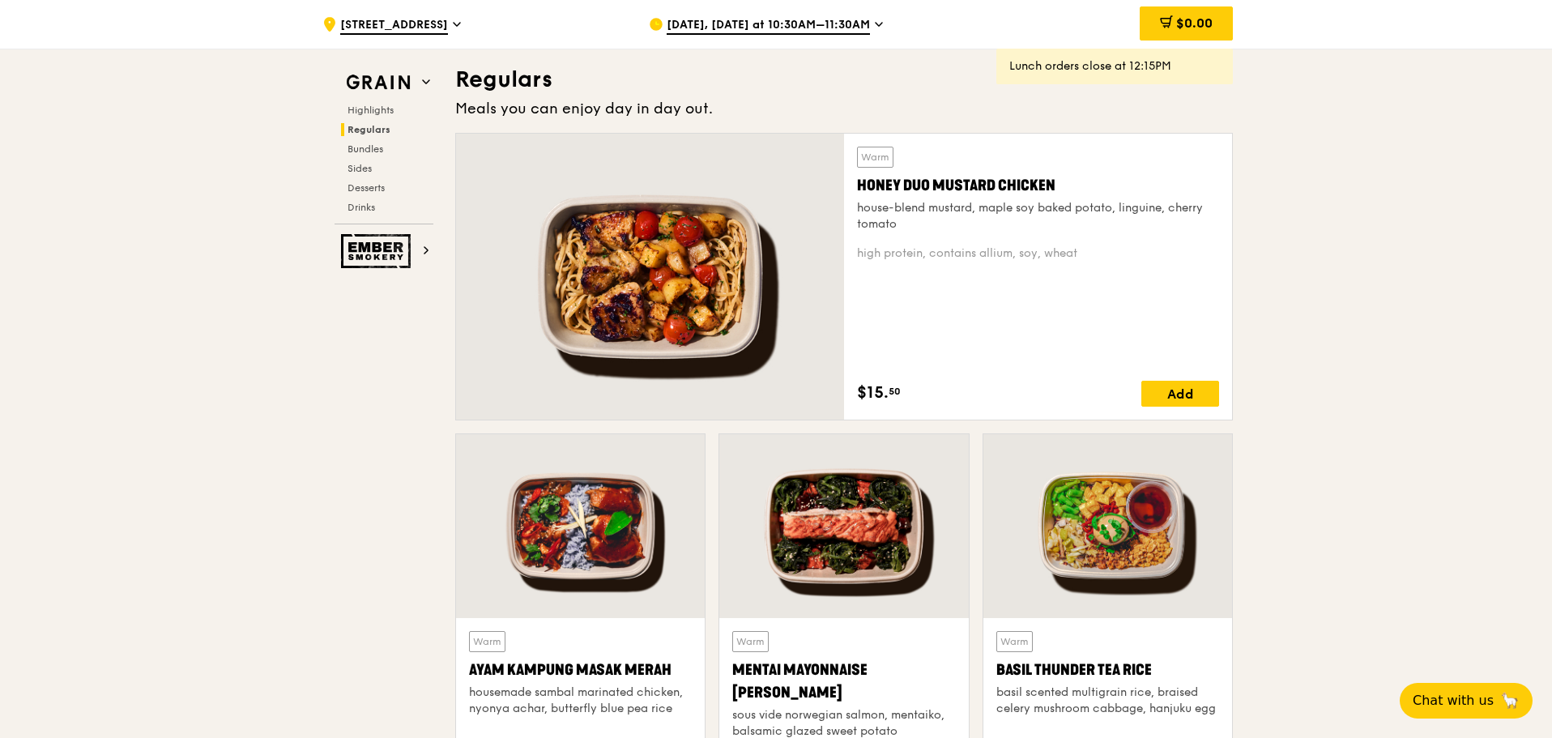
click at [991, 195] on div "Honey Duo Mustard Chicken" at bounding box center [1038, 185] width 362 height 23
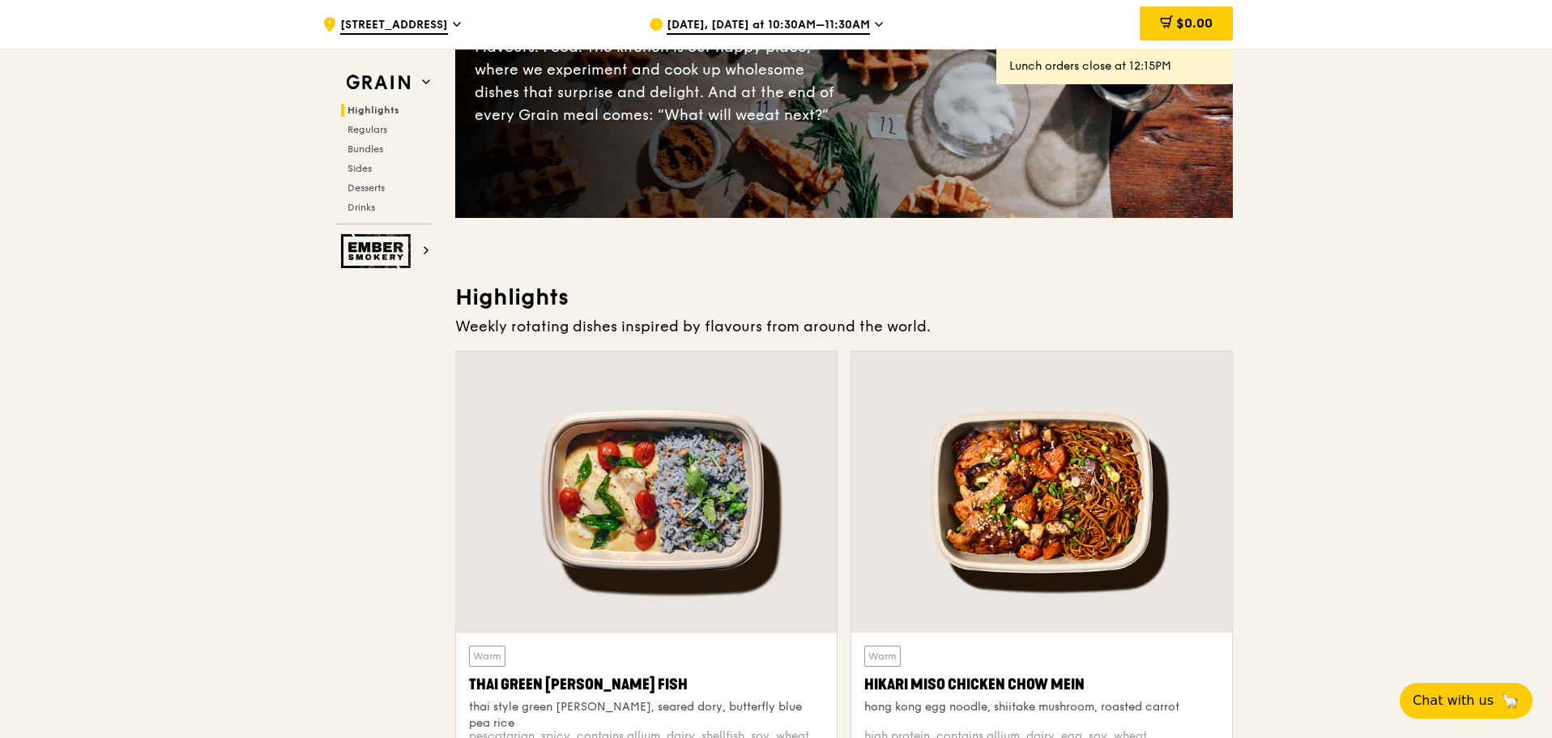
scroll to position [0, 0]
